Goal: Find specific page/section: Find specific page/section

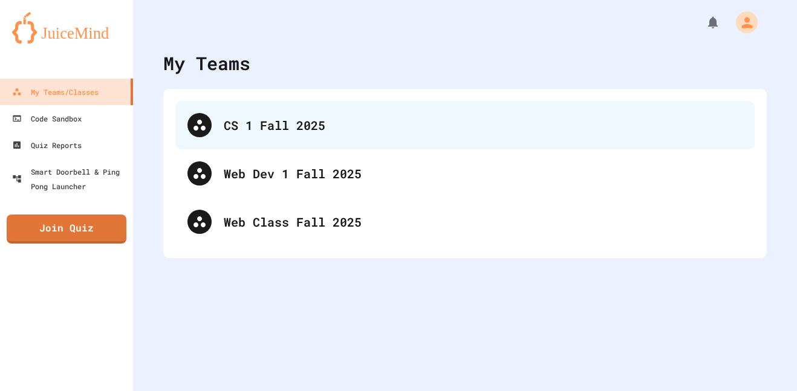
click at [261, 129] on div "CS 1 Fall 2025" at bounding box center [483, 125] width 519 height 18
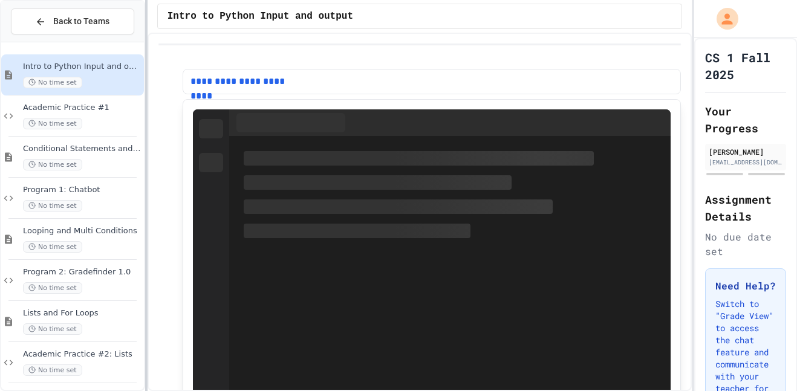
scroll to position [5, 0]
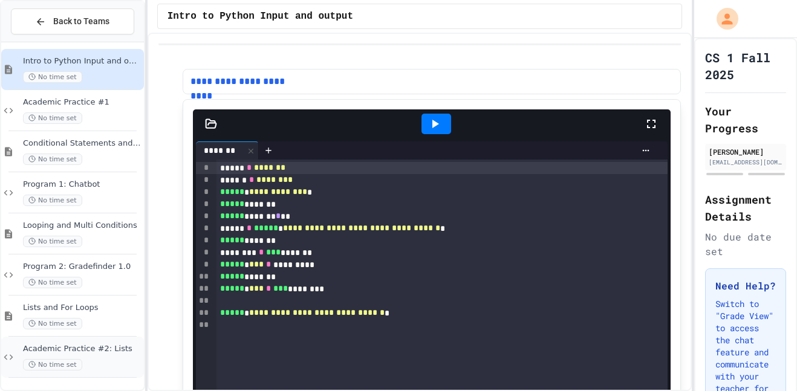
click at [107, 369] on div "No time set" at bounding box center [82, 364] width 119 height 11
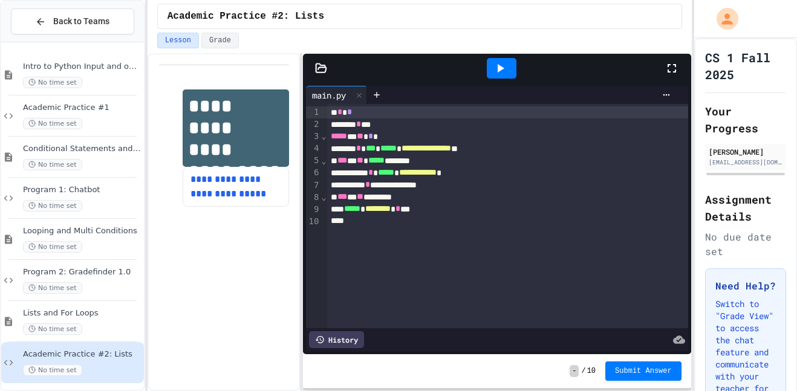
click at [334, 345] on div "History" at bounding box center [336, 339] width 55 height 17
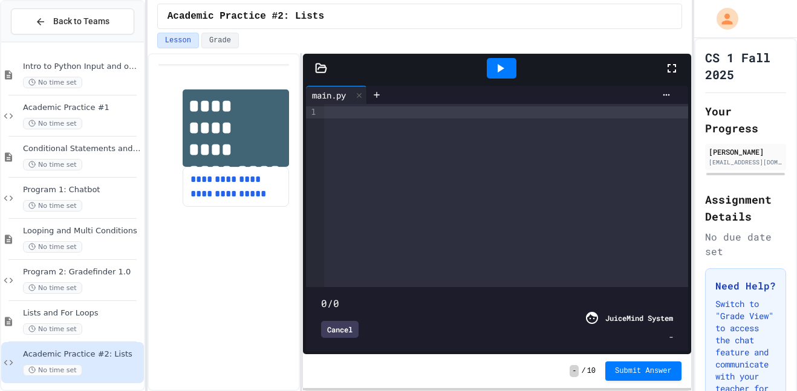
type input "***"
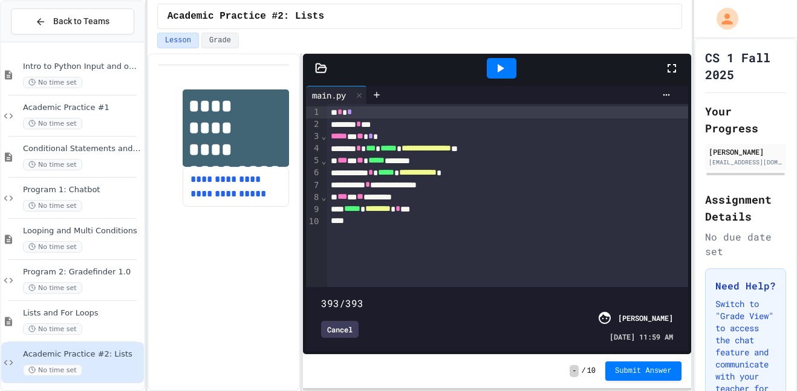
click at [334, 333] on div "Cancel" at bounding box center [339, 329] width 37 height 17
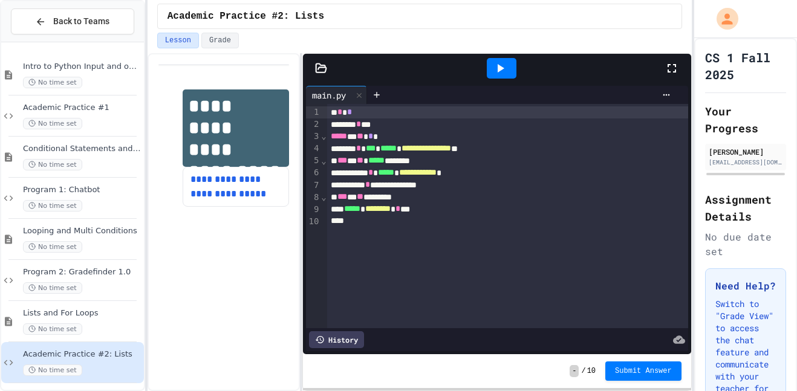
click at [498, 77] on div at bounding box center [502, 68] width 30 height 21
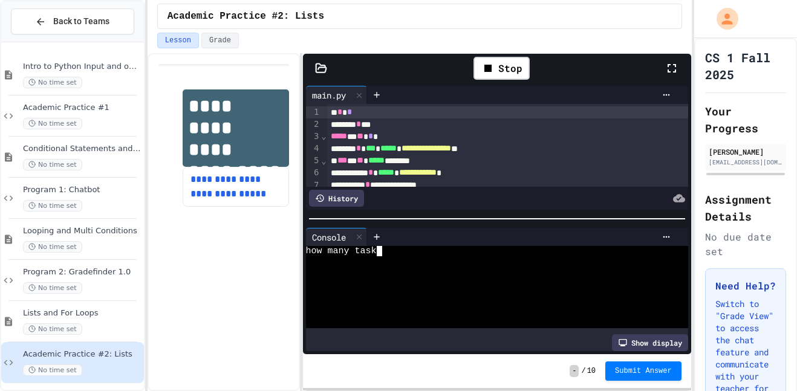
click at [387, 252] on div "how many task" at bounding box center [491, 251] width 370 height 10
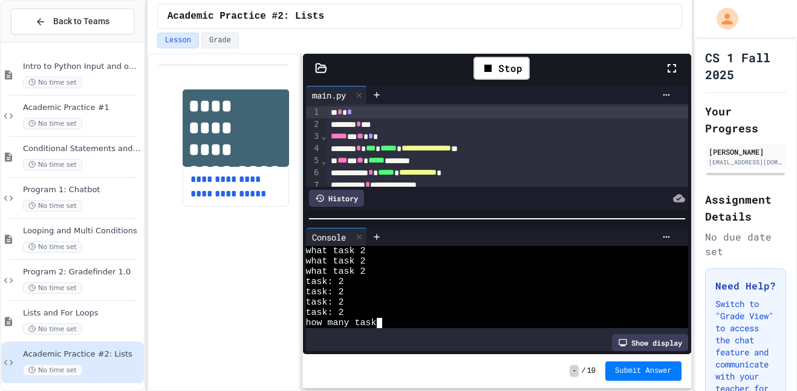
scroll to position [21, 0]
click at [361, 229] on div at bounding box center [359, 238] width 15 height 18
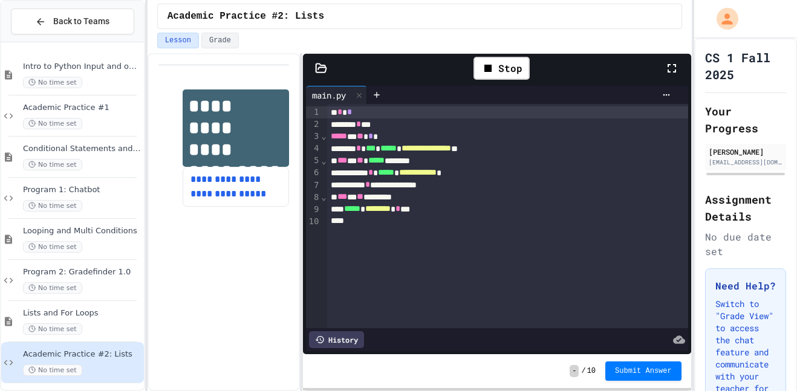
click at [466, 203] on div "***** * ******** * **" at bounding box center [508, 209] width 362 height 12
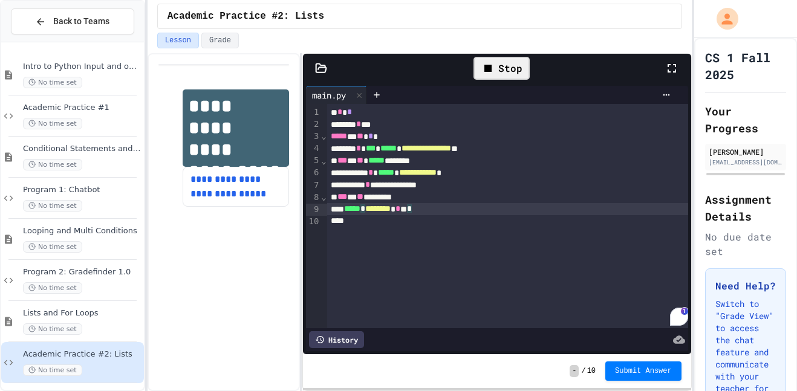
click at [492, 73] on icon at bounding box center [488, 68] width 15 height 15
